Goal: Obtain resource: Download file/media

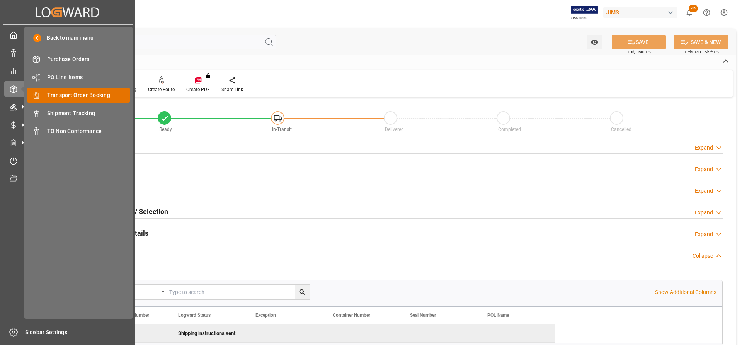
click at [73, 94] on span "Transport Order Booking" at bounding box center [88, 95] width 83 height 8
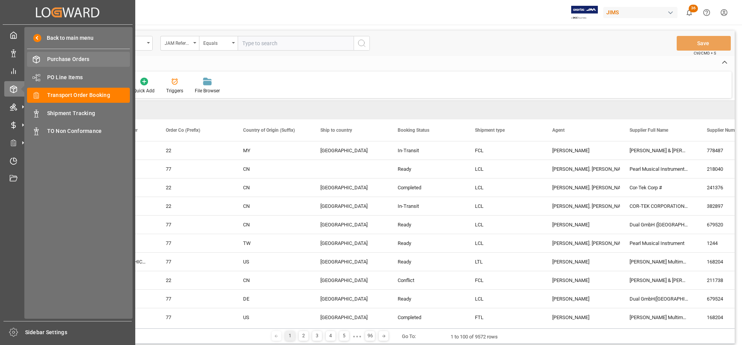
click at [61, 57] on span "Purchase Orders" at bounding box center [88, 59] width 83 height 8
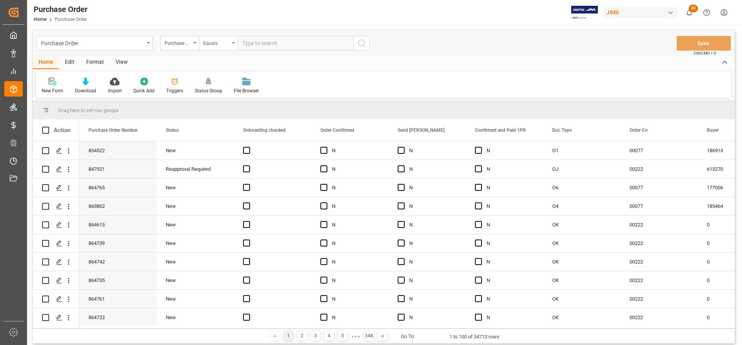
click at [231, 42] on div "Equals" at bounding box center [218, 43] width 39 height 15
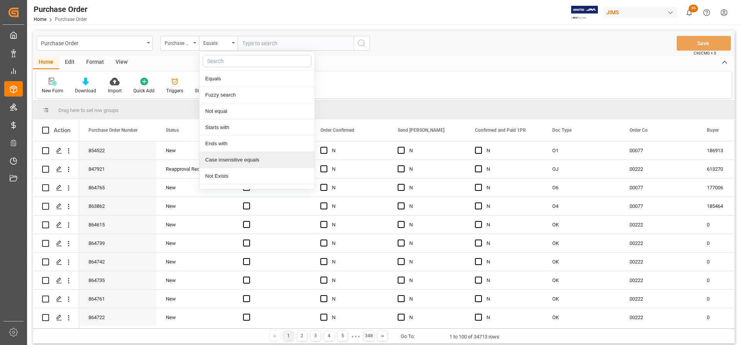
click at [221, 56] on input "text" at bounding box center [257, 61] width 109 height 12
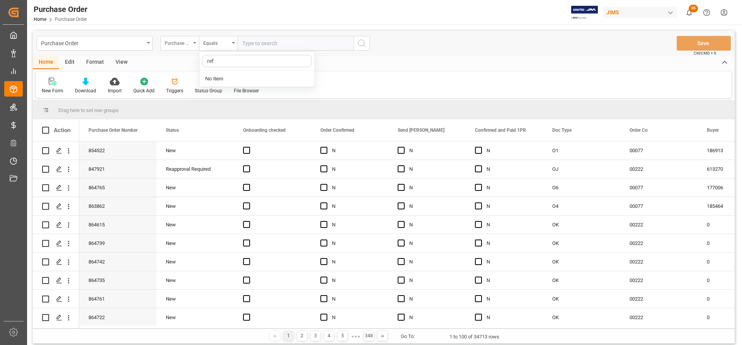
type input "ref"
click at [191, 41] on div "Purchase Order Number" at bounding box center [179, 43] width 39 height 15
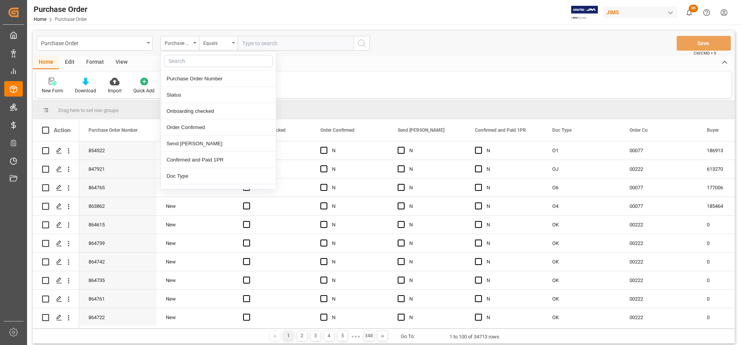
click at [185, 60] on input "text" at bounding box center [218, 61] width 109 height 12
type input "ref"
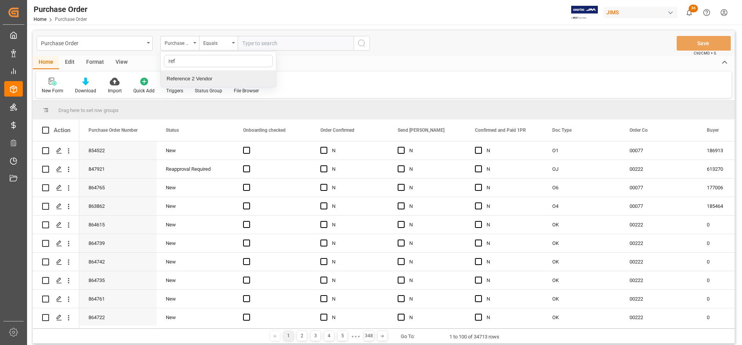
click at [182, 75] on div "Reference 2 Vendor" at bounding box center [218, 79] width 115 height 16
click at [362, 42] on icon "search button" at bounding box center [361, 43] width 9 height 9
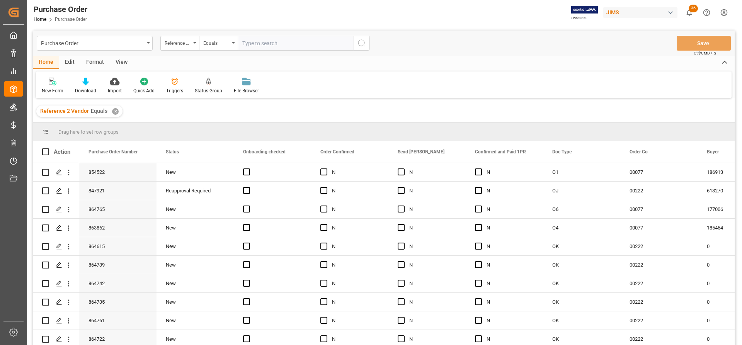
click at [249, 41] on input "text" at bounding box center [296, 43] width 116 height 15
paste input "77-10727-US"
type input "77-10727-US"
click at [363, 44] on icon "search button" at bounding box center [361, 43] width 9 height 9
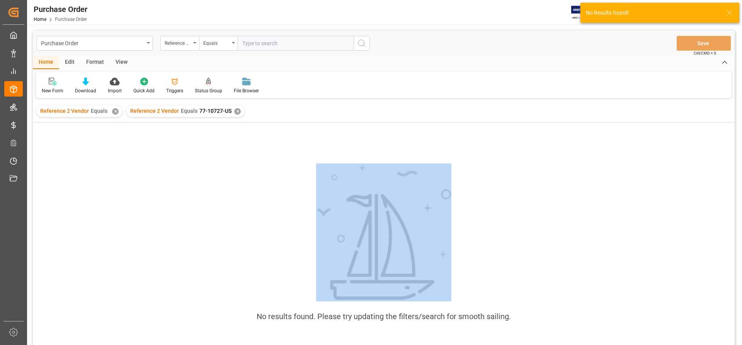
drag, startPoint x: 179, startPoint y: 124, endPoint x: 141, endPoint y: 119, distance: 38.2
click at [155, 120] on div "Purchase Order Reference 2 Vendor Equals Save Ctrl/CMD + S Home Edit Format Vie…" at bounding box center [384, 198] width 702 height 335
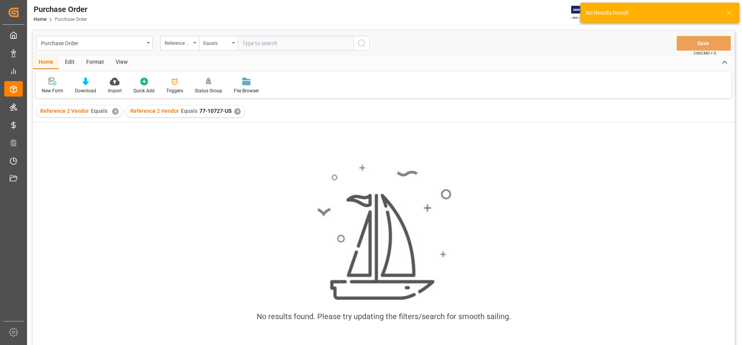
click at [112, 112] on div "✕" at bounding box center [115, 111] width 7 height 7
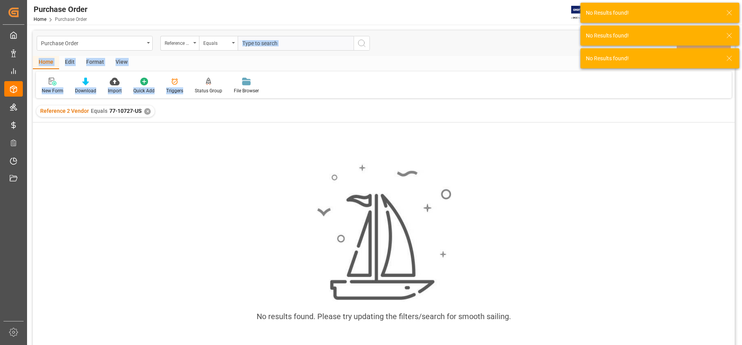
drag, startPoint x: 215, startPoint y: 60, endPoint x: 214, endPoint y: 51, distance: 9.4
click at [224, 50] on div "Purchase Order Reference 2 Vendor Equals Save Ctrl/CMD + S Home Edit Format Vie…" at bounding box center [384, 198] width 702 height 335
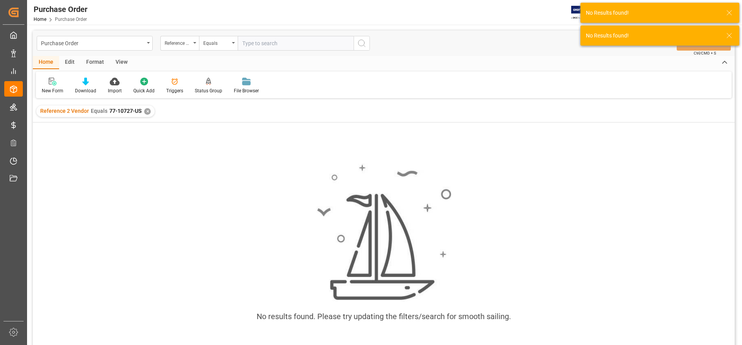
click at [329, 77] on div "New Form Download Import Quick Add Triggers Status Group File Browser" at bounding box center [384, 84] width 696 height 27
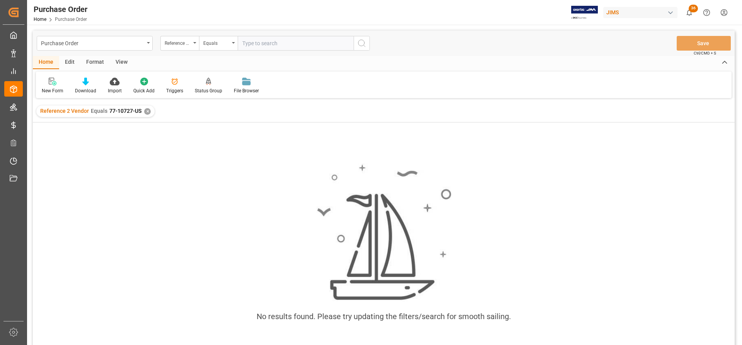
click at [145, 110] on div "✕" at bounding box center [147, 111] width 7 height 7
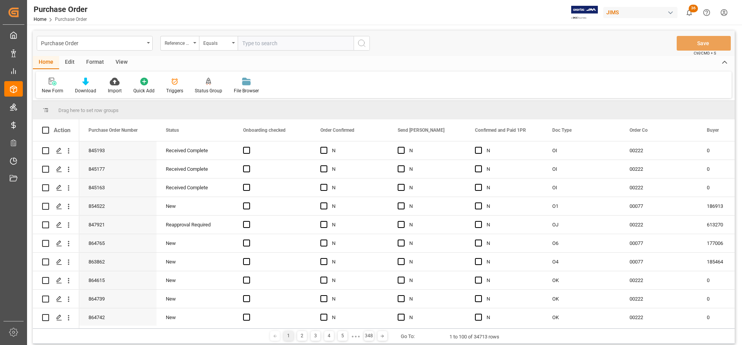
paste input "77-10727-US"
type input "77-10727-US"
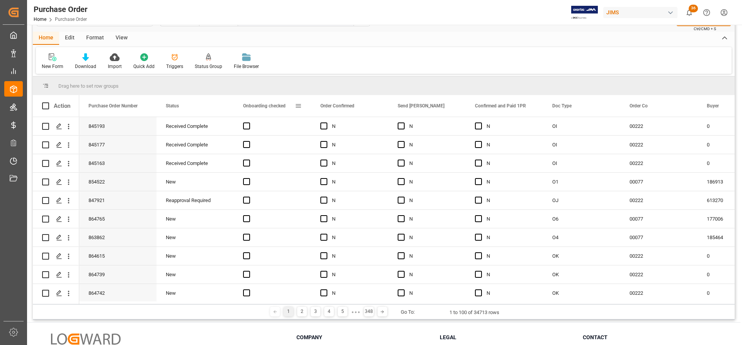
scroll to position [29, 0]
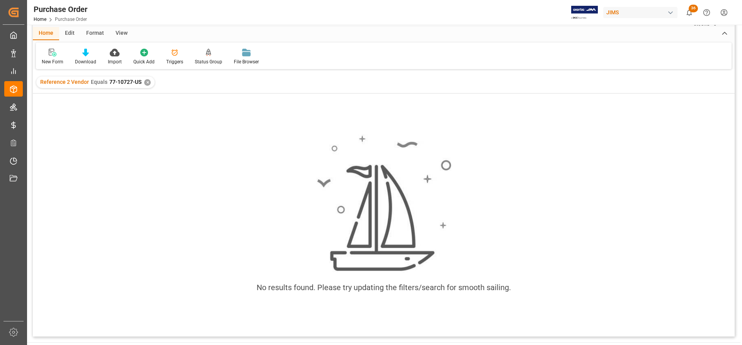
click at [147, 82] on div "✕" at bounding box center [147, 82] width 7 height 7
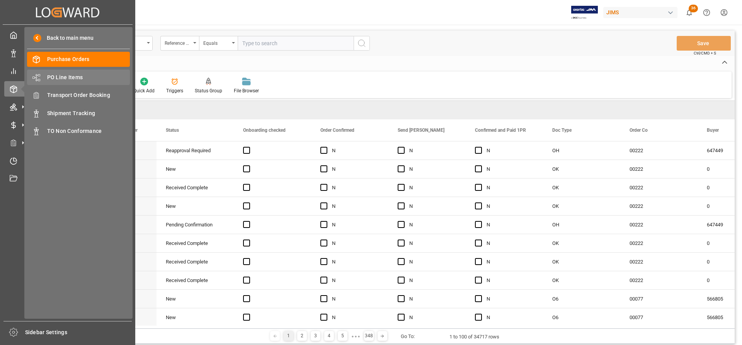
click at [67, 77] on span "PO Line Items" at bounding box center [88, 77] width 83 height 8
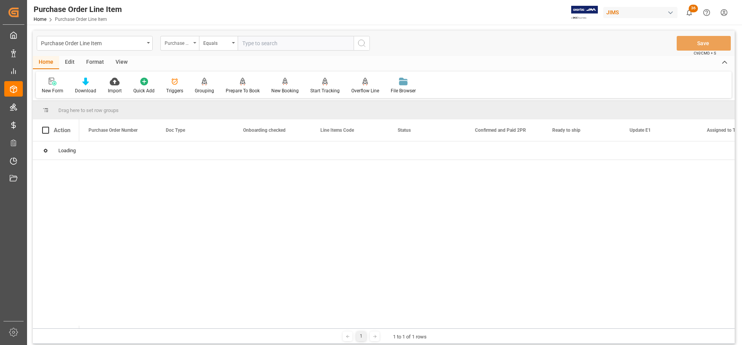
click at [194, 43] on icon "open menu" at bounding box center [194, 43] width 3 height 2
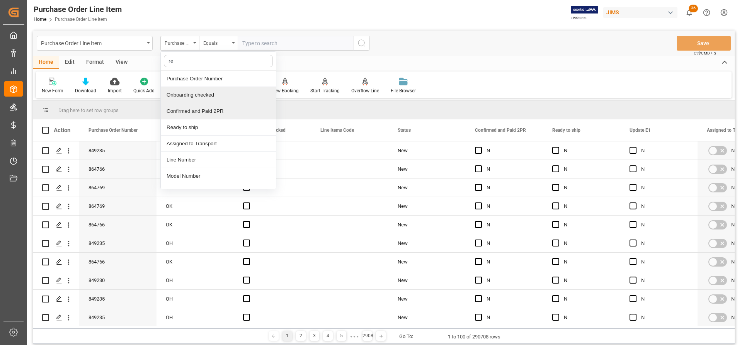
type input "ref"
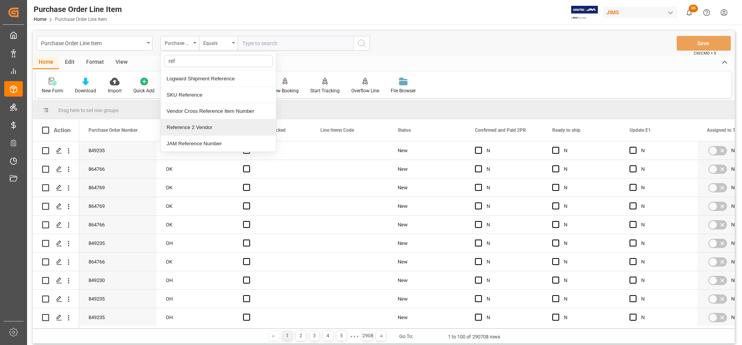
click at [192, 123] on div "Reference 2 Vendor" at bounding box center [218, 127] width 115 height 16
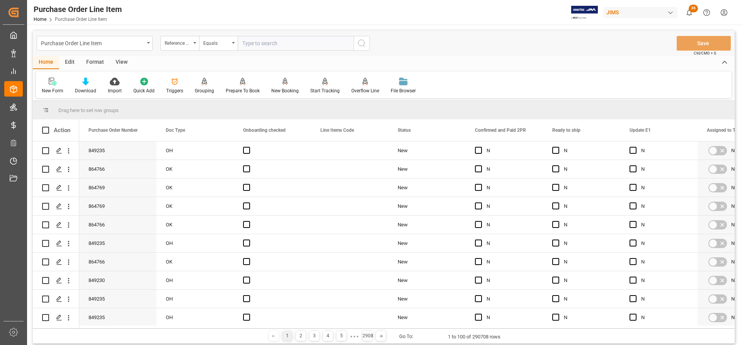
click at [246, 43] on input "text" at bounding box center [296, 43] width 116 height 15
paste input "77-10741-US"
type input "77-10741-US"
click at [363, 43] on icon "search button" at bounding box center [361, 43] width 9 height 9
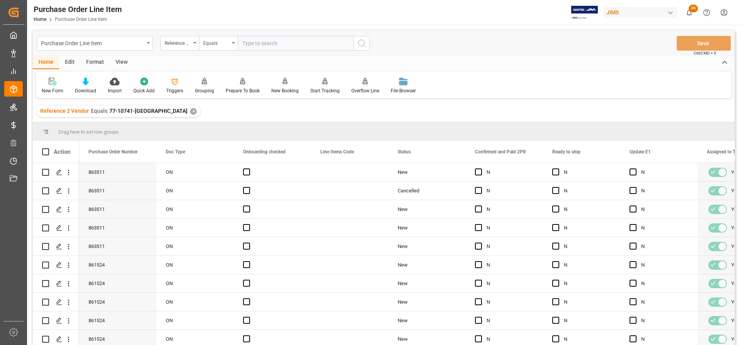
click at [120, 61] on div "View" at bounding box center [122, 62] width 24 height 13
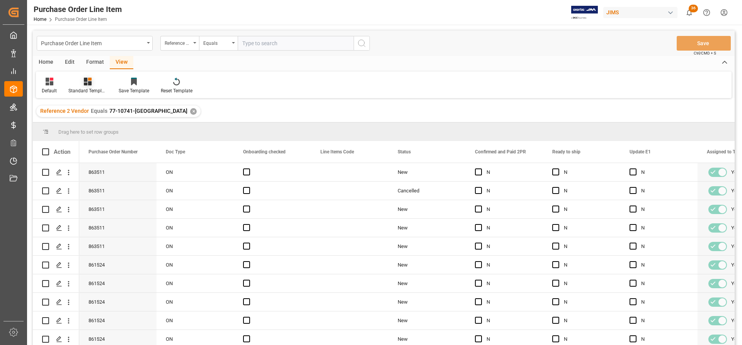
click at [87, 89] on div "Standard Templates" at bounding box center [87, 90] width 39 height 7
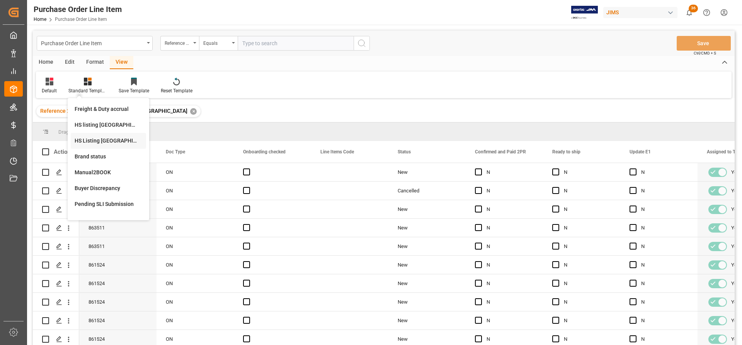
click at [94, 141] on div "HS Listing CANADA" at bounding box center [109, 141] width 68 height 8
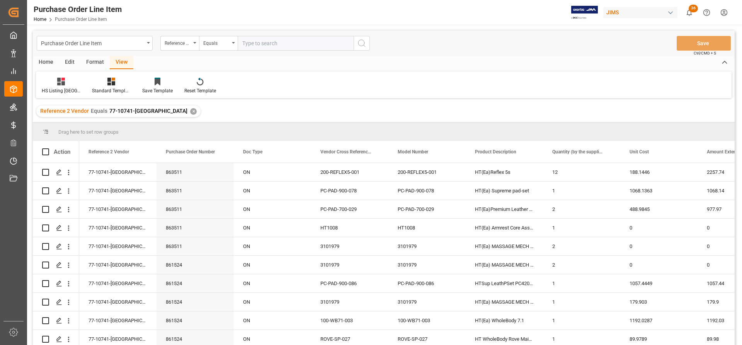
click at [49, 60] on div "Home" at bounding box center [46, 62] width 26 height 13
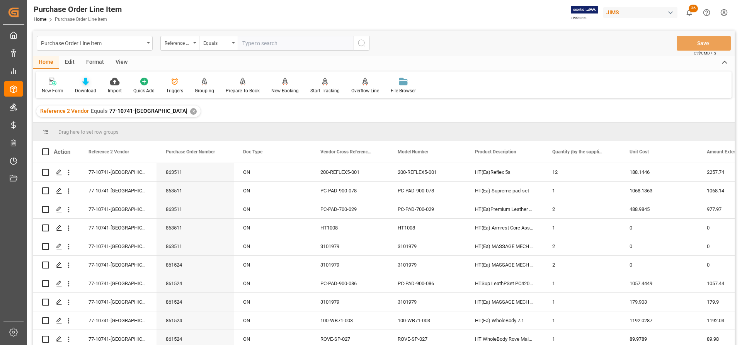
click at [85, 83] on icon at bounding box center [85, 82] width 7 height 8
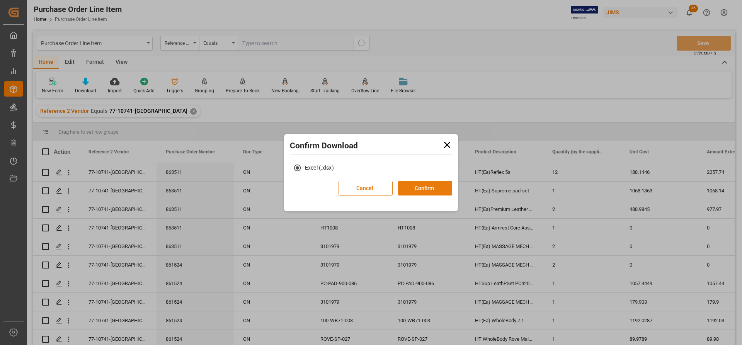
click at [420, 190] on button "Confirm" at bounding box center [425, 188] width 54 height 15
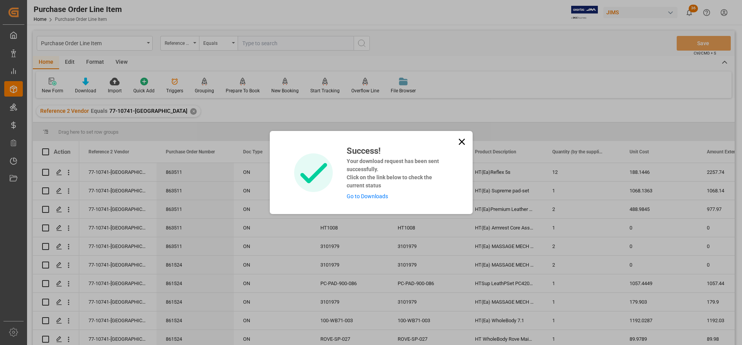
click at [365, 197] on link "Go to Downloads" at bounding box center [367, 196] width 41 height 6
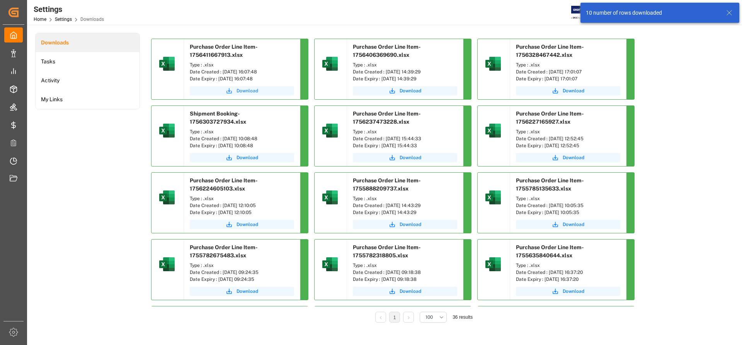
click at [250, 88] on span "Download" at bounding box center [248, 90] width 22 height 7
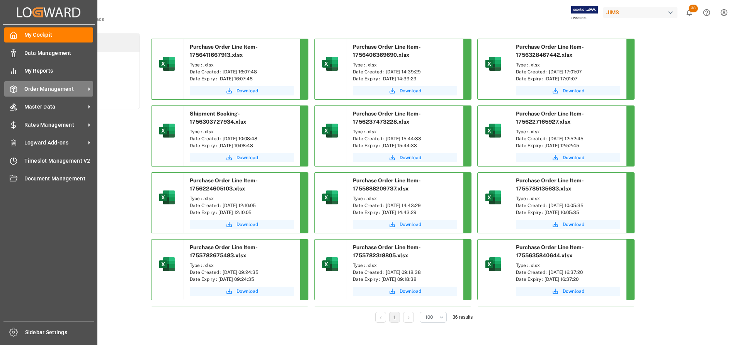
click at [54, 88] on span "Order Management" at bounding box center [54, 89] width 61 height 8
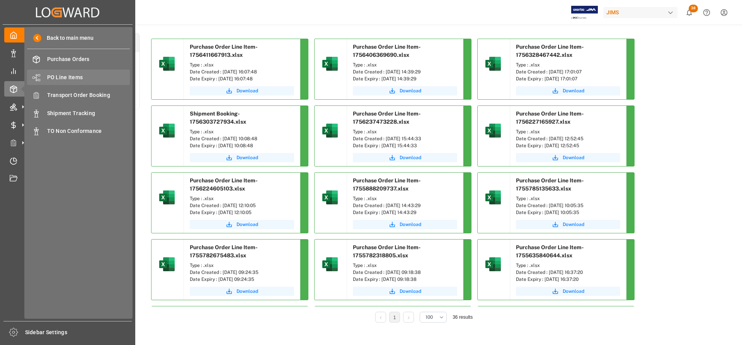
click at [73, 77] on span "PO Line Items" at bounding box center [88, 77] width 83 height 8
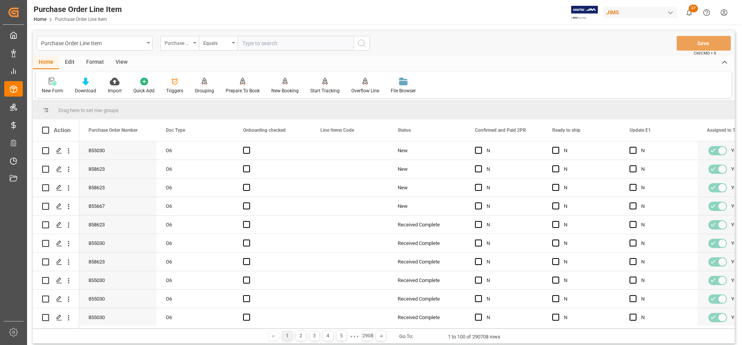
click at [196, 43] on icon "open menu" at bounding box center [194, 43] width 3 height 2
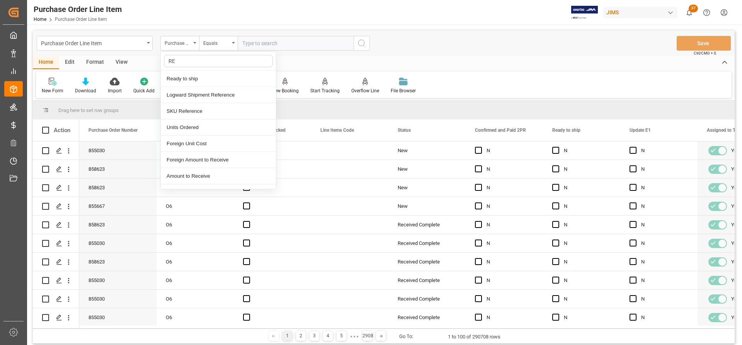
type input "REF"
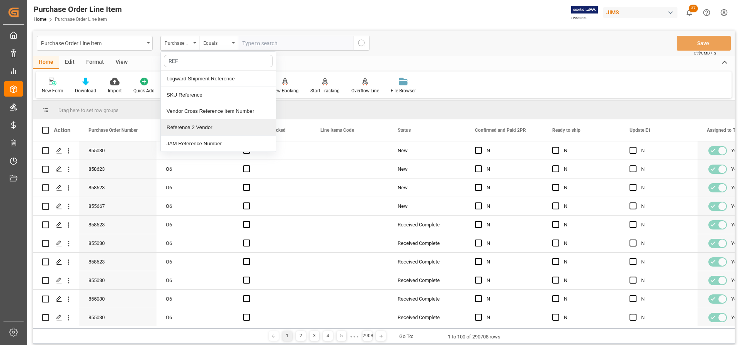
click at [187, 127] on div "Reference 2 Vendor" at bounding box center [218, 127] width 115 height 16
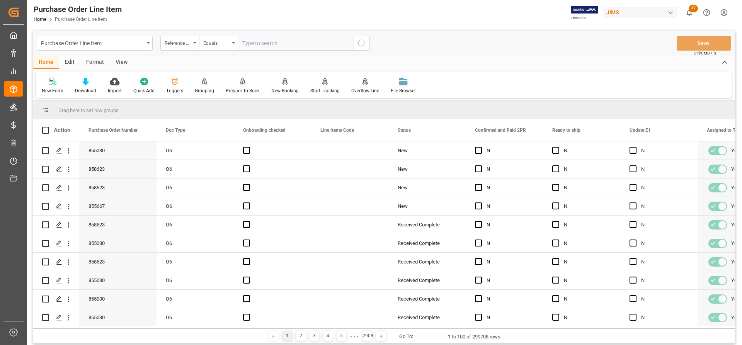
click at [242, 45] on input "text" at bounding box center [296, 43] width 116 height 15
paste input "77-10727-US"
click at [243, 43] on input "77-10727-US" at bounding box center [296, 43] width 116 height 15
type input "77-10727-US"
click at [362, 43] on icon "search button" at bounding box center [361, 43] width 9 height 9
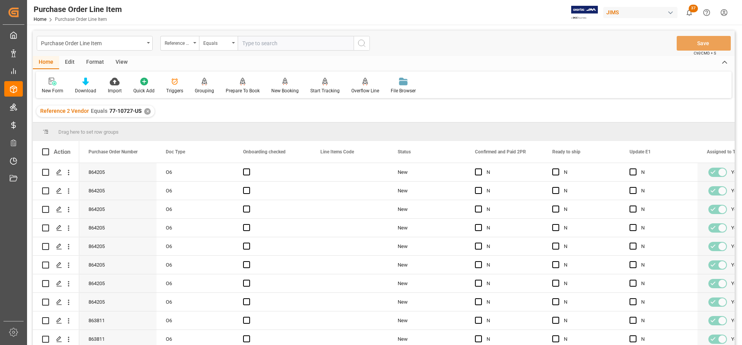
click at [122, 62] on div "View" at bounding box center [122, 62] width 24 height 13
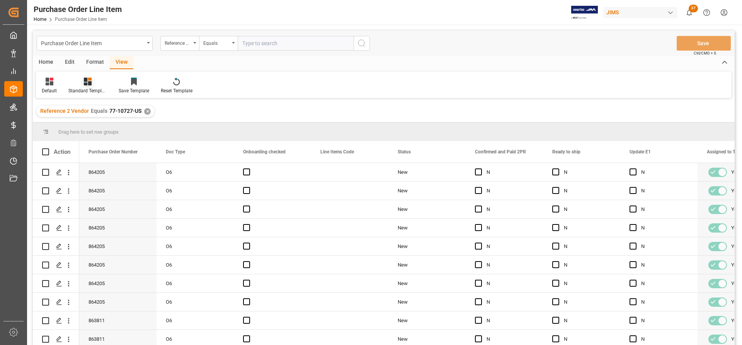
click at [84, 88] on div "Standard Templates" at bounding box center [87, 90] width 39 height 7
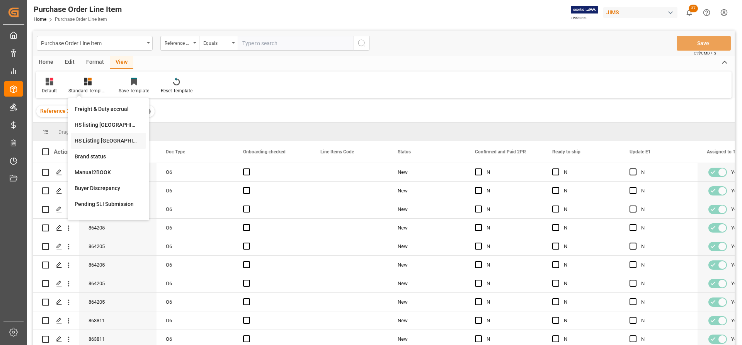
click at [89, 139] on div "HS Listing CANADA" at bounding box center [109, 141] width 68 height 8
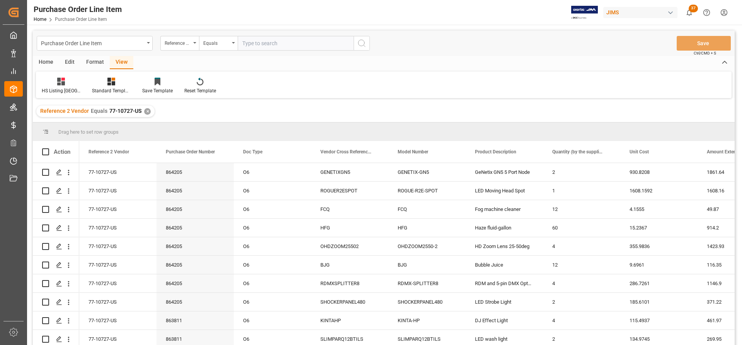
click at [49, 63] on div "Home" at bounding box center [46, 62] width 26 height 13
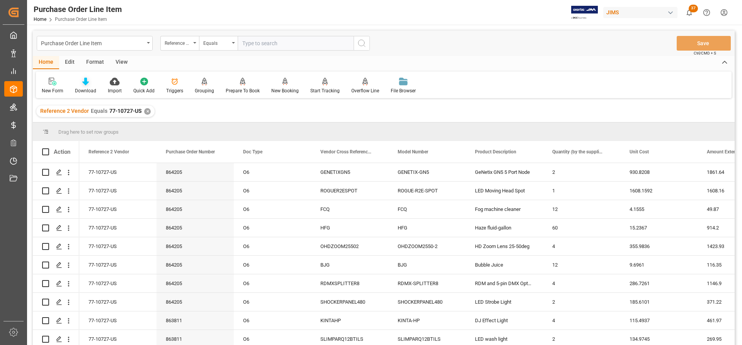
click at [87, 83] on icon at bounding box center [85, 82] width 7 height 8
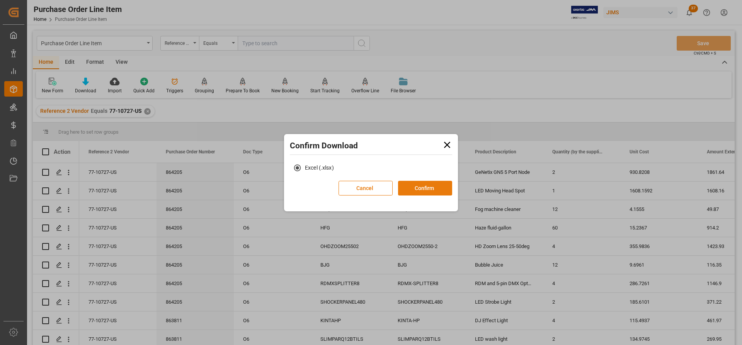
click at [412, 187] on button "Confirm" at bounding box center [425, 188] width 54 height 15
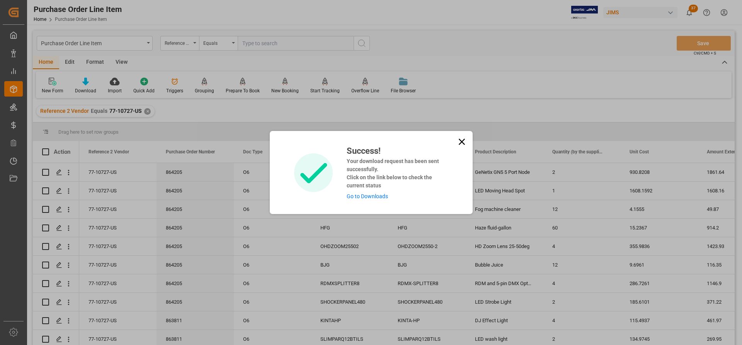
click at [358, 197] on link "Go to Downloads" at bounding box center [367, 196] width 41 height 6
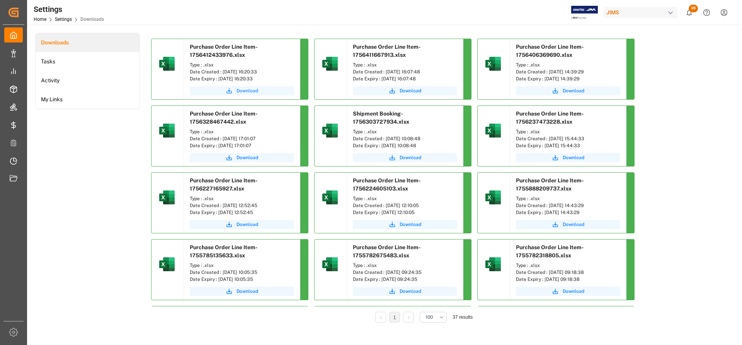
click at [243, 92] on span "Download" at bounding box center [248, 90] width 22 height 7
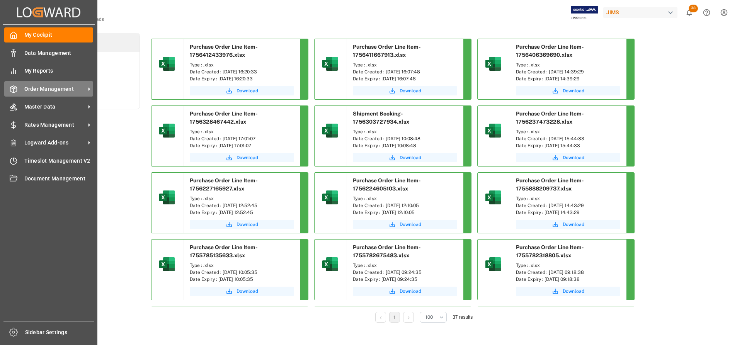
click at [49, 89] on span "Order Management" at bounding box center [54, 89] width 61 height 8
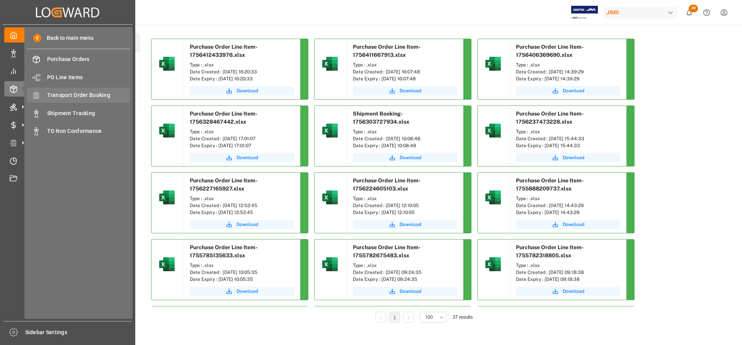
click at [83, 97] on span "Transport Order Booking" at bounding box center [88, 95] width 83 height 8
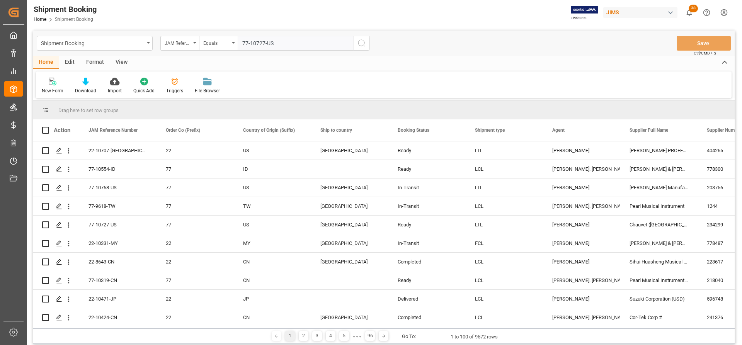
type input "77-10727-US"
click at [355, 39] on button "search button" at bounding box center [362, 43] width 16 height 15
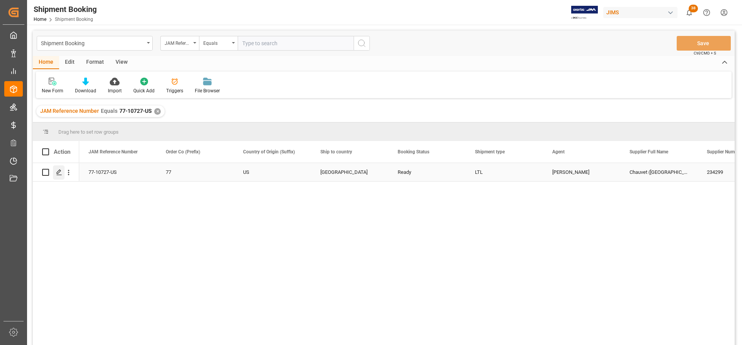
click at [57, 171] on icon "Press SPACE to select this row." at bounding box center [59, 172] width 6 height 6
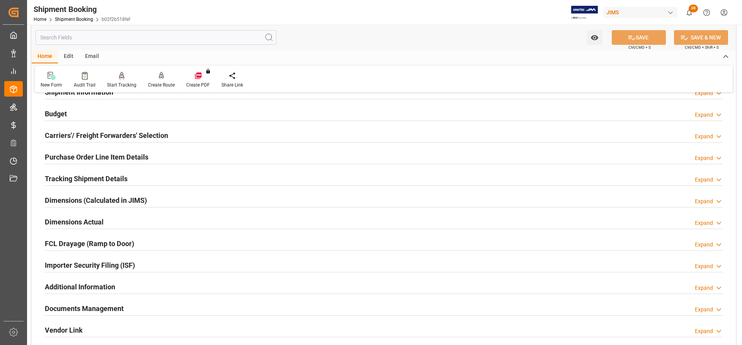
scroll to position [77, 0]
click at [60, 133] on h2 "Carriers'/ Freight Forwarders' Selection" at bounding box center [106, 134] width 123 height 10
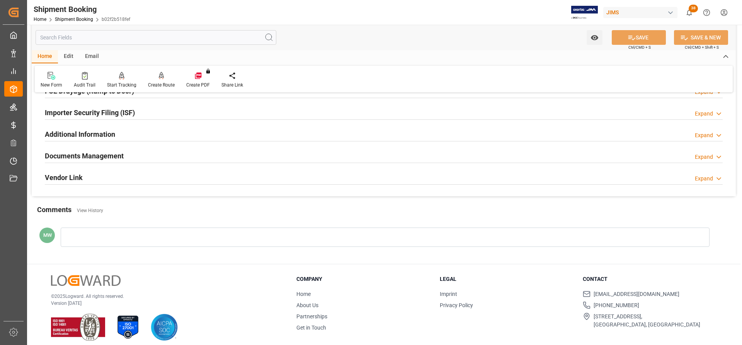
scroll to position [425, 0]
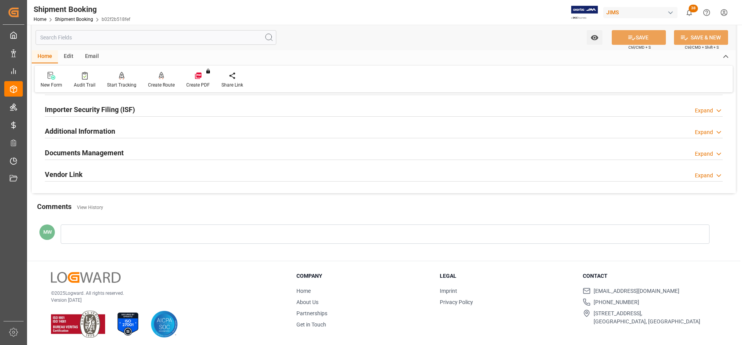
drag, startPoint x: 98, startPoint y: 151, endPoint x: 102, endPoint y: 153, distance: 4.5
click at [98, 151] on h2 "Documents Management" at bounding box center [84, 153] width 79 height 10
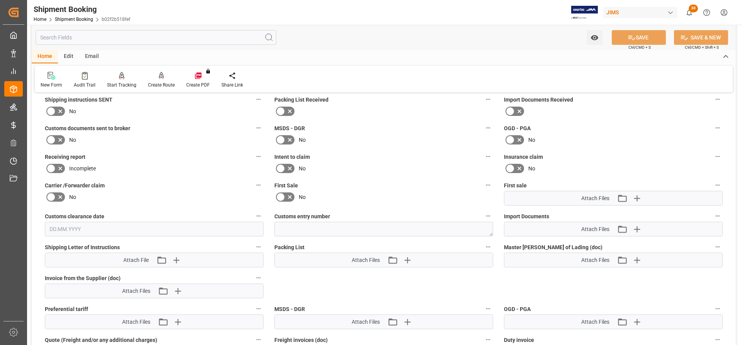
scroll to position [502, 0]
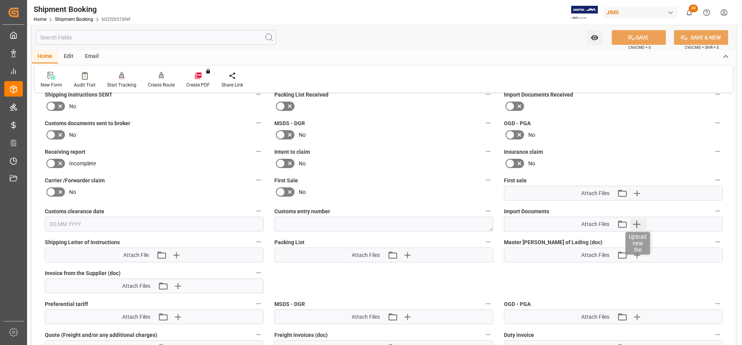
click at [637, 220] on icon "button" at bounding box center [636, 224] width 12 height 12
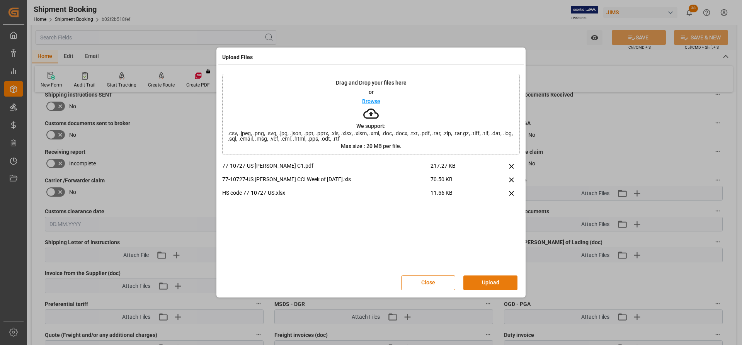
click at [480, 281] on button "Upload" at bounding box center [490, 283] width 54 height 15
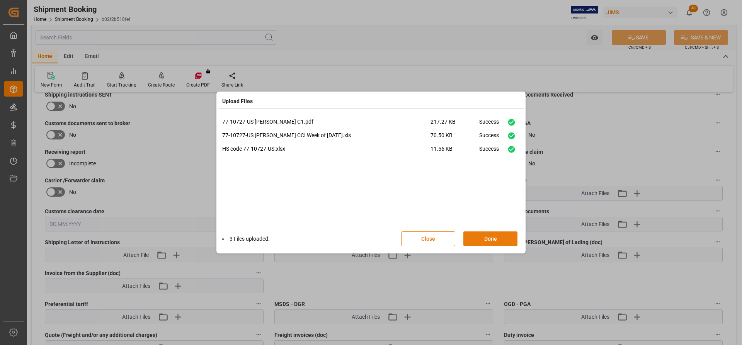
click at [481, 240] on button "Done" at bounding box center [490, 239] width 54 height 15
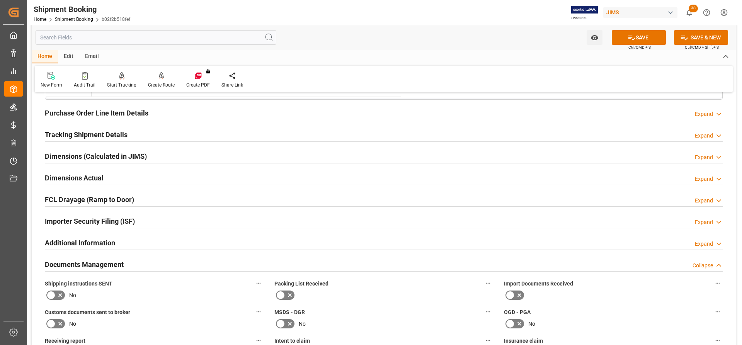
scroll to position [309, 0]
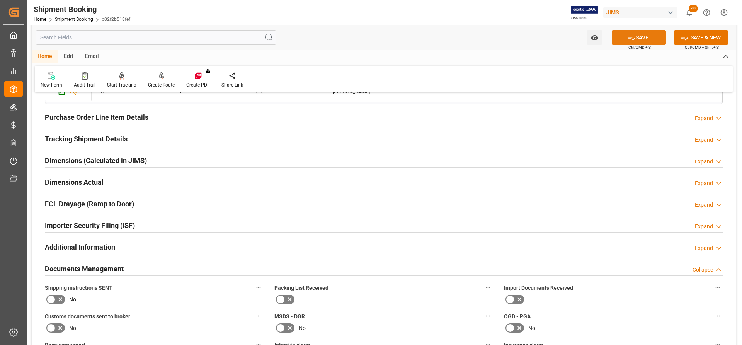
click at [643, 38] on button "SAVE" at bounding box center [639, 37] width 54 height 15
click at [60, 181] on h2 "Dimensions Actual" at bounding box center [74, 182] width 59 height 10
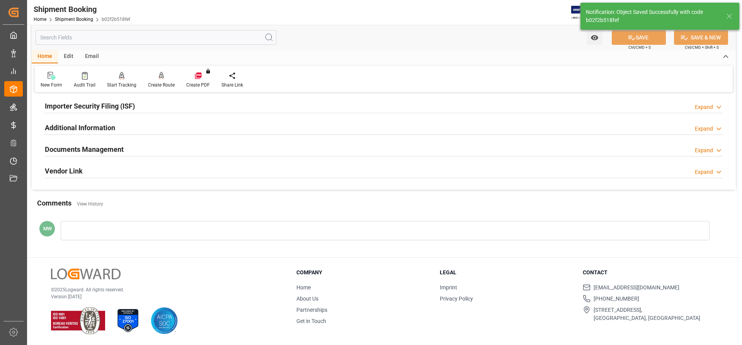
scroll to position [116, 0]
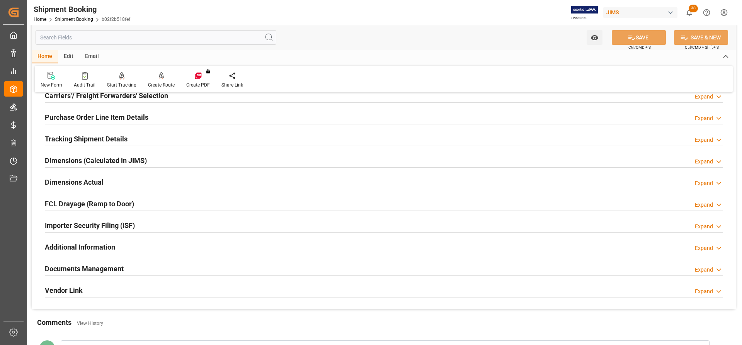
click at [58, 181] on h2 "Dimensions Actual" at bounding box center [74, 182] width 59 height 10
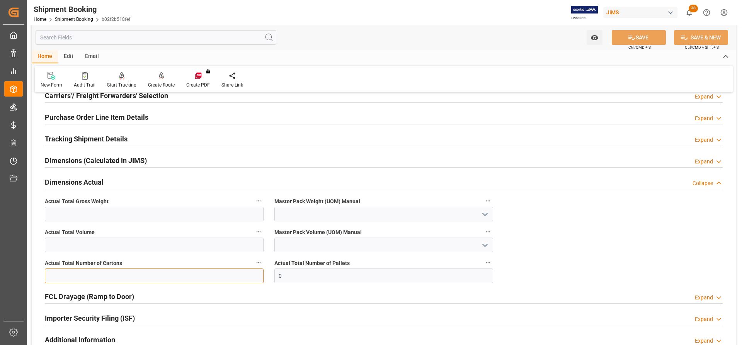
click at [58, 275] on input "text" at bounding box center [154, 276] width 219 height 15
drag, startPoint x: 278, startPoint y: 276, endPoint x: 254, endPoint y: 276, distance: 23.6
click at [254, 276] on div "Quote Ready In-Transit Delivered Completed Cancelled References Expand JAM Refe…" at bounding box center [384, 192] width 704 height 419
type input "2"
click at [73, 277] on input "text" at bounding box center [154, 276] width 219 height 15
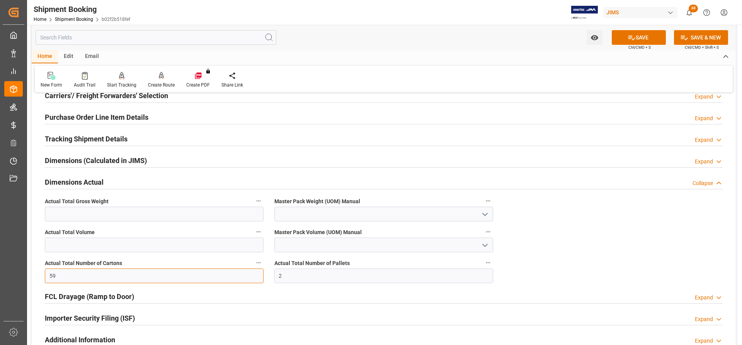
type input "59"
click at [61, 216] on input "text" at bounding box center [154, 214] width 219 height 15
type input "1747"
click at [482, 212] on icon "open menu" at bounding box center [484, 214] width 9 height 9
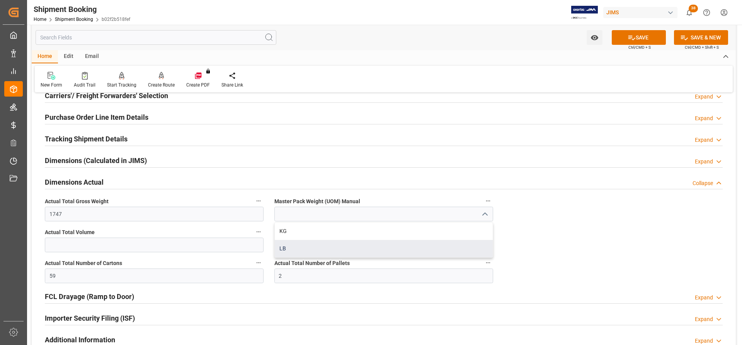
click at [290, 247] on div "LB" at bounding box center [384, 248] width 218 height 17
type input "LB"
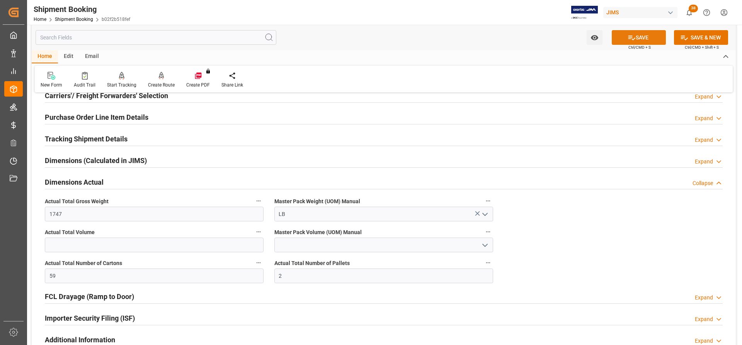
click at [648, 41] on button "SAVE" at bounding box center [639, 37] width 54 height 15
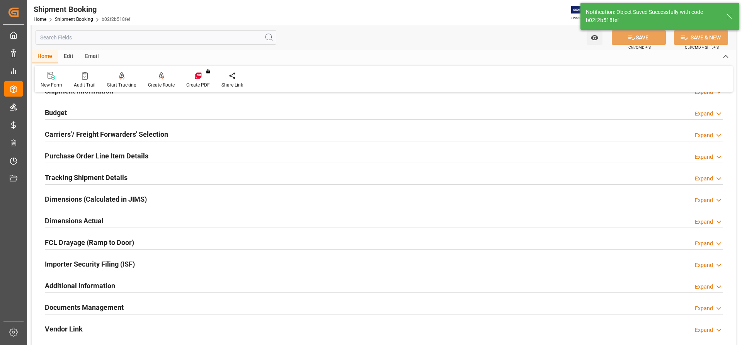
click at [89, 158] on h2 "Purchase Order Line Item Details" at bounding box center [97, 156] width 104 height 10
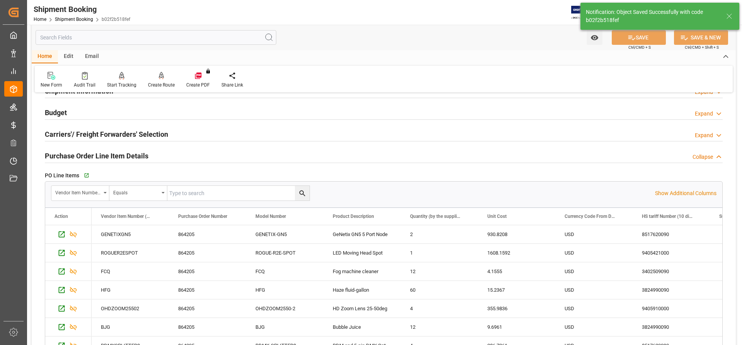
click at [109, 133] on h2 "Carriers'/ Freight Forwarders' Selection" at bounding box center [106, 134] width 123 height 10
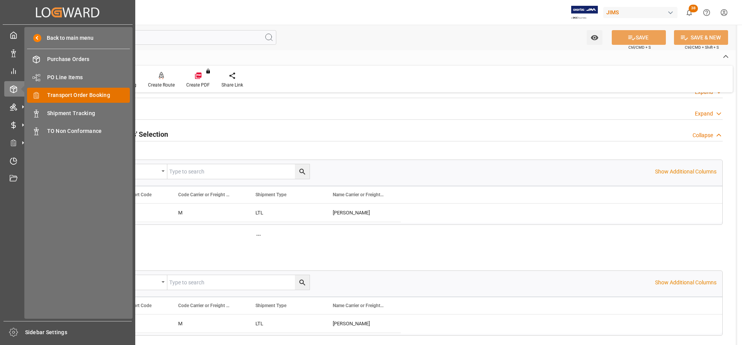
click at [67, 94] on span "Transport Order Booking" at bounding box center [88, 95] width 83 height 8
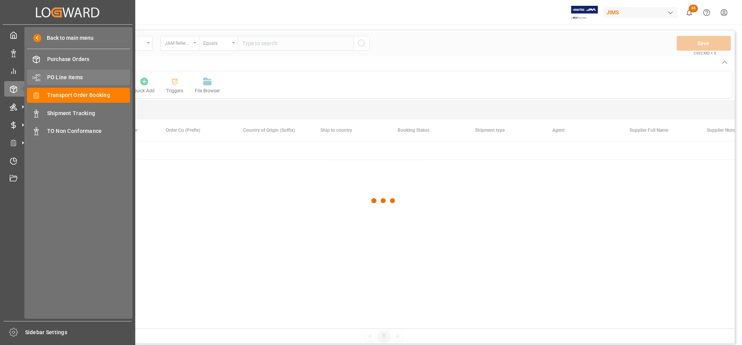
click at [61, 78] on span "PO Line Items" at bounding box center [88, 77] width 83 height 8
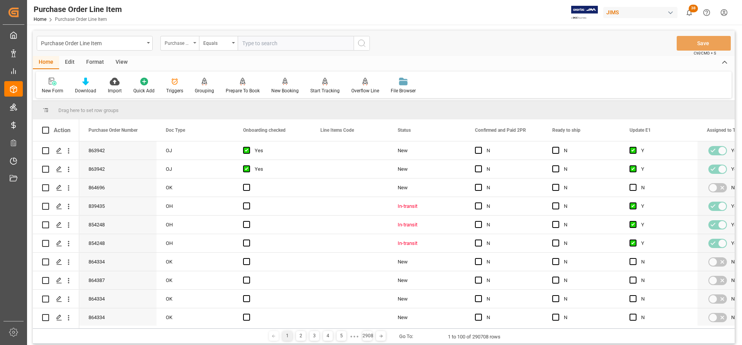
click at [194, 41] on div "Purchase Order Number" at bounding box center [179, 43] width 39 height 15
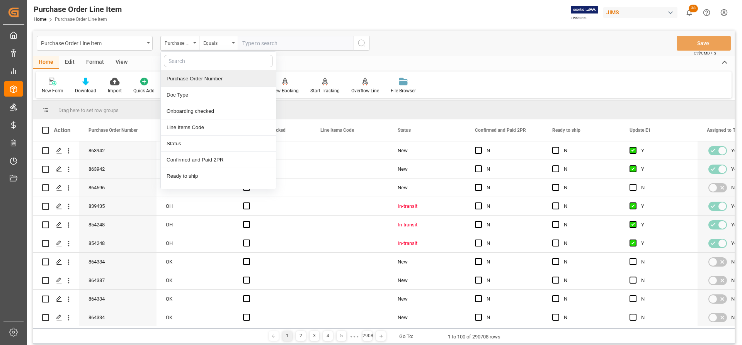
click at [184, 62] on input "text" at bounding box center [218, 61] width 109 height 12
type input "ref"
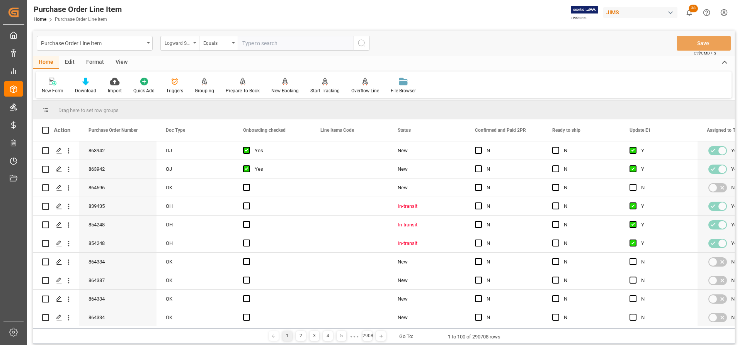
click at [194, 43] on icon "open menu" at bounding box center [194, 43] width 3 height 2
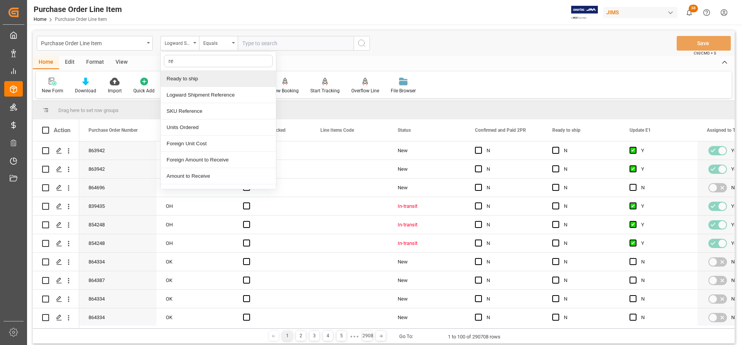
type input "ref"
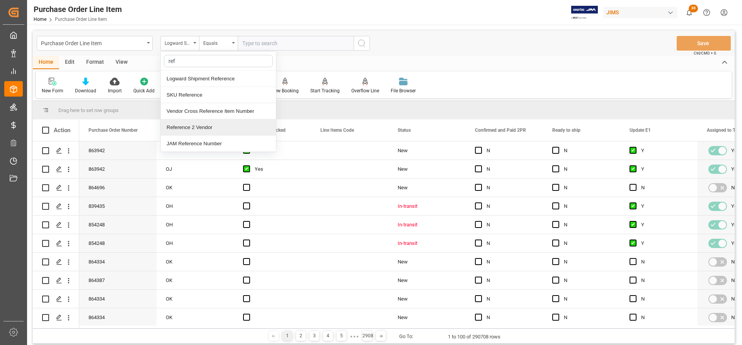
click at [184, 126] on div "Reference 2 Vendor" at bounding box center [218, 127] width 115 height 16
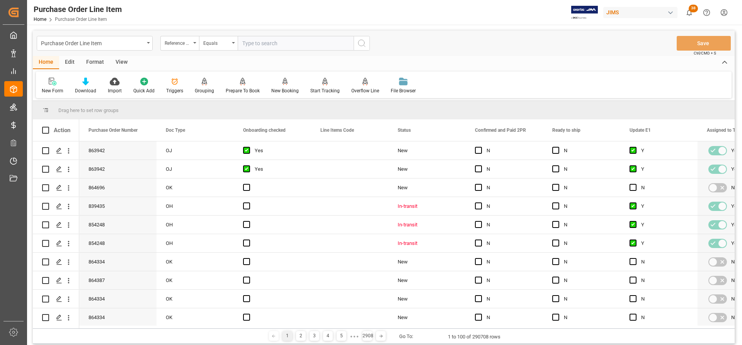
click at [266, 41] on input "text" at bounding box center [296, 43] width 116 height 15
paste input "77-10689-US"
type input "77-10689-US"
click at [361, 44] on icon "search button" at bounding box center [361, 43] width 9 height 9
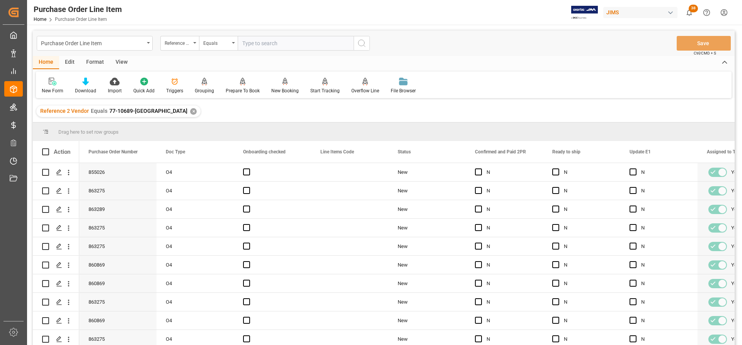
click at [117, 59] on div "View" at bounding box center [122, 62] width 24 height 13
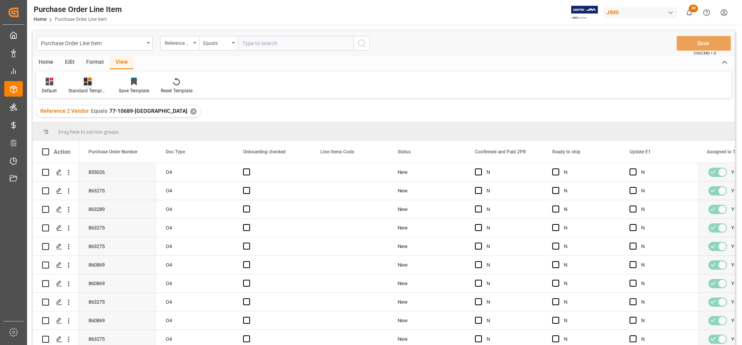
click at [78, 88] on div "Standard Templates" at bounding box center [87, 90] width 39 height 7
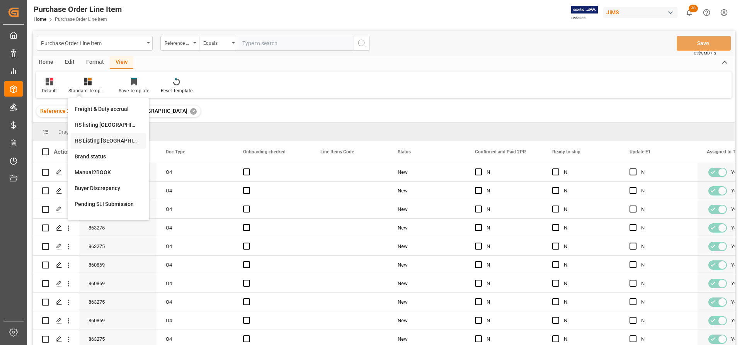
click at [106, 140] on div "HS Listing CANADA" at bounding box center [109, 141] width 68 height 8
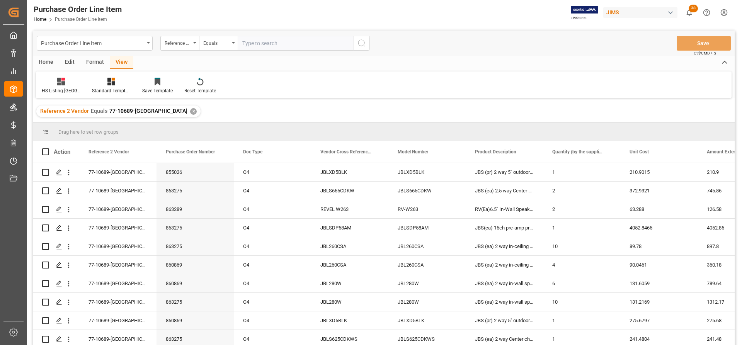
click at [44, 62] on div "Home" at bounding box center [46, 62] width 26 height 13
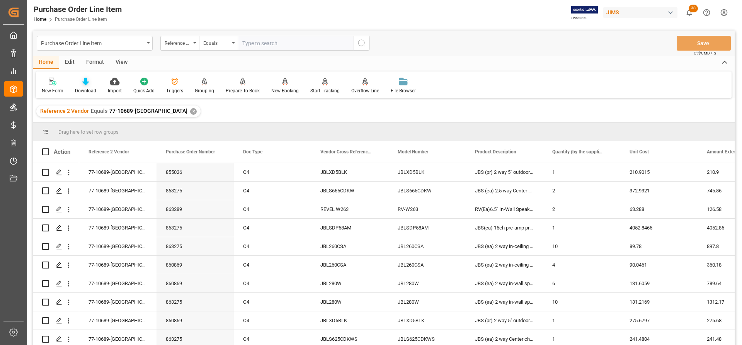
click at [83, 83] on icon at bounding box center [85, 82] width 7 height 8
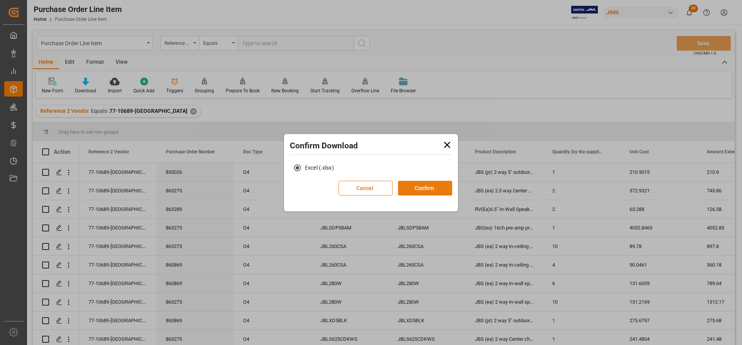
click at [425, 188] on button "Confirm" at bounding box center [425, 188] width 54 height 15
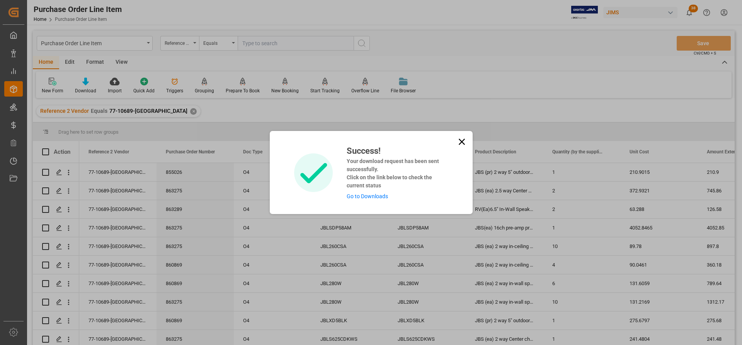
click at [359, 194] on link "Go to Downloads" at bounding box center [367, 196] width 41 height 6
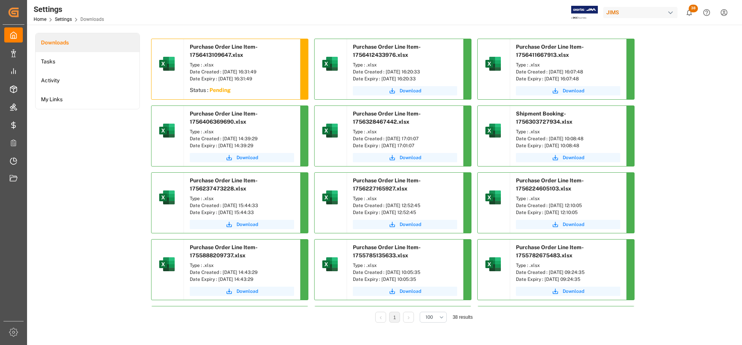
click at [257, 83] on div "Type : .xlsx Date Created : [DATE] 16:31:49 Date Expiry : [DATE] 16:31:49" at bounding box center [242, 72] width 116 height 25
click at [293, 81] on div "Date Expiry : [DATE] 16:31:49" at bounding box center [242, 78] width 104 height 7
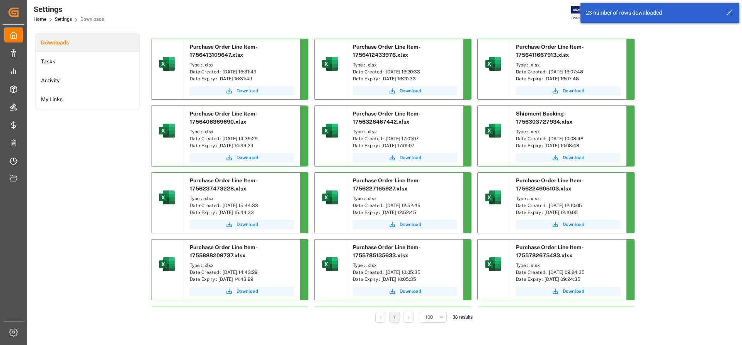
click at [248, 90] on span "Download" at bounding box center [248, 90] width 22 height 7
